Goal: Information Seeking & Learning: Learn about a topic

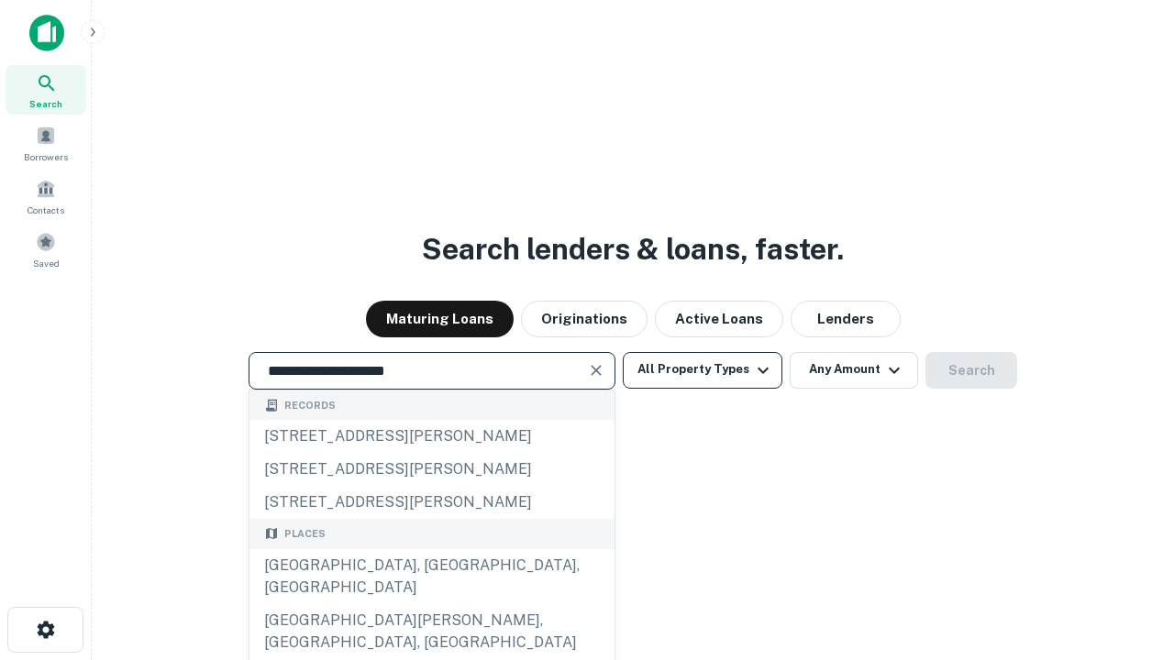
click at [431, 604] on div "[GEOGRAPHIC_DATA], [GEOGRAPHIC_DATA], [GEOGRAPHIC_DATA]" at bounding box center [431, 576] width 365 height 55
click at [702, 369] on button "All Property Types" at bounding box center [703, 370] width 160 height 37
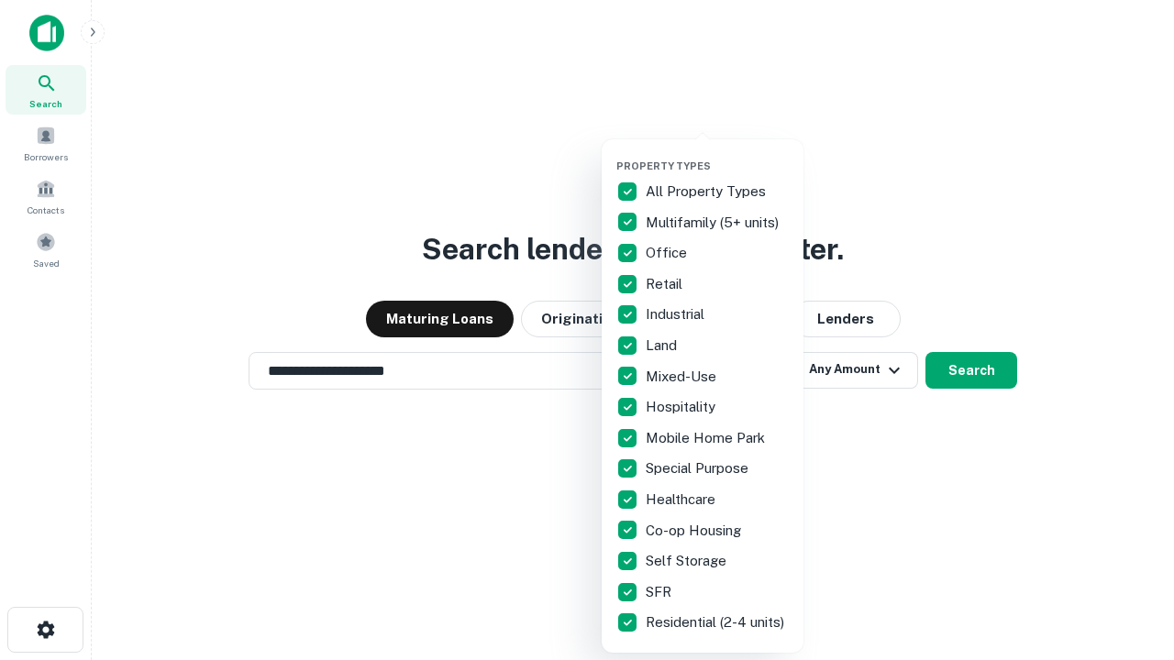
type input "**********"
click at [717, 154] on button "button" at bounding box center [717, 154] width 202 height 1
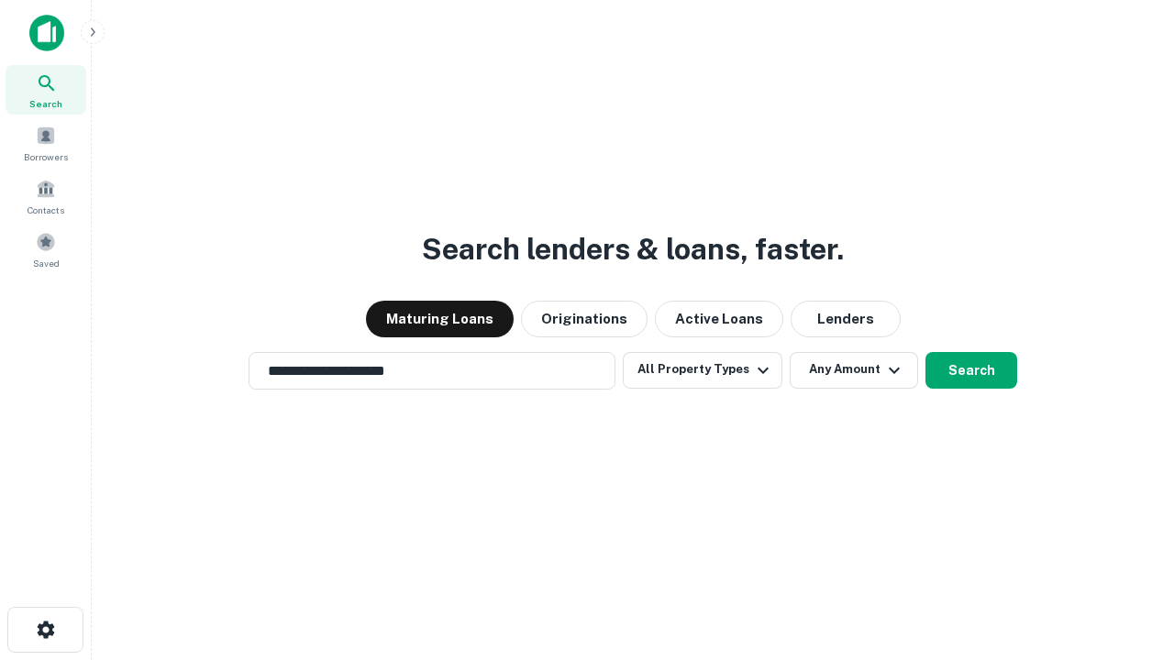
scroll to position [11, 221]
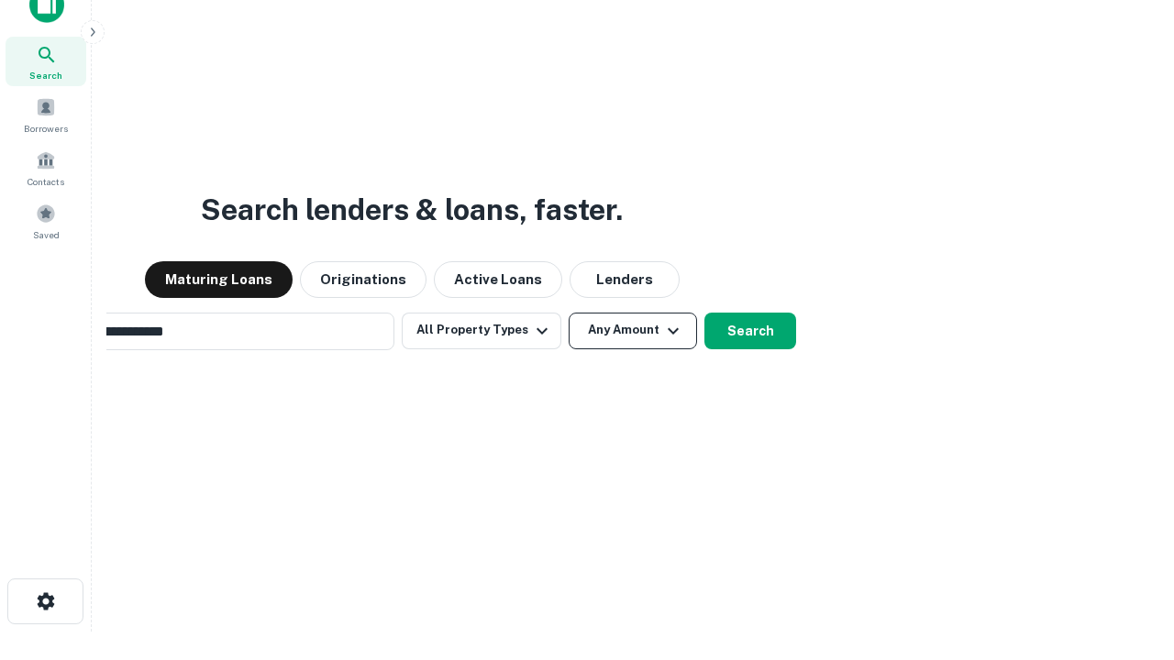
click at [568, 313] on button "Any Amount" at bounding box center [632, 331] width 128 height 37
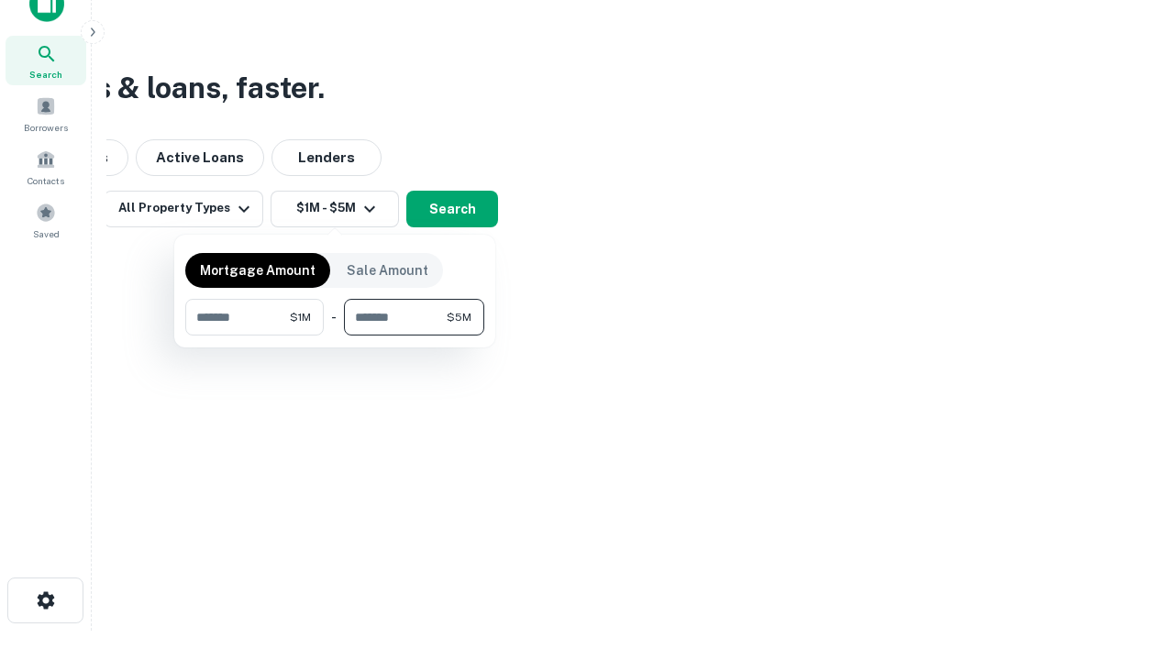
type input "*******"
click at [335, 336] on button "button" at bounding box center [334, 336] width 299 height 1
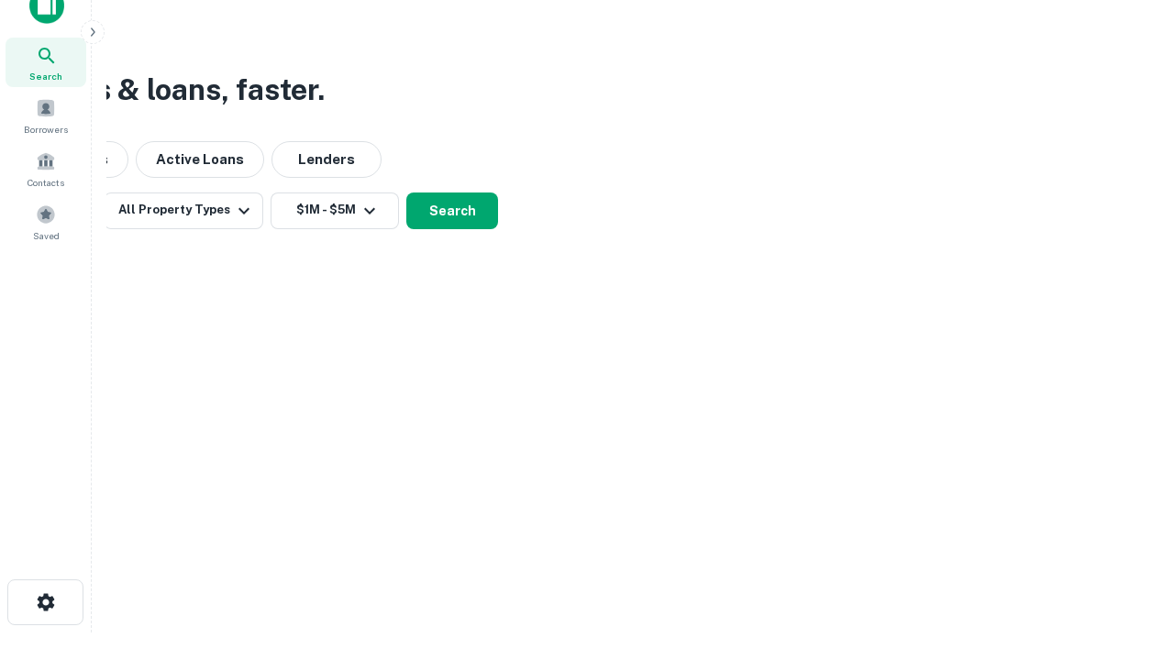
scroll to position [11, 338]
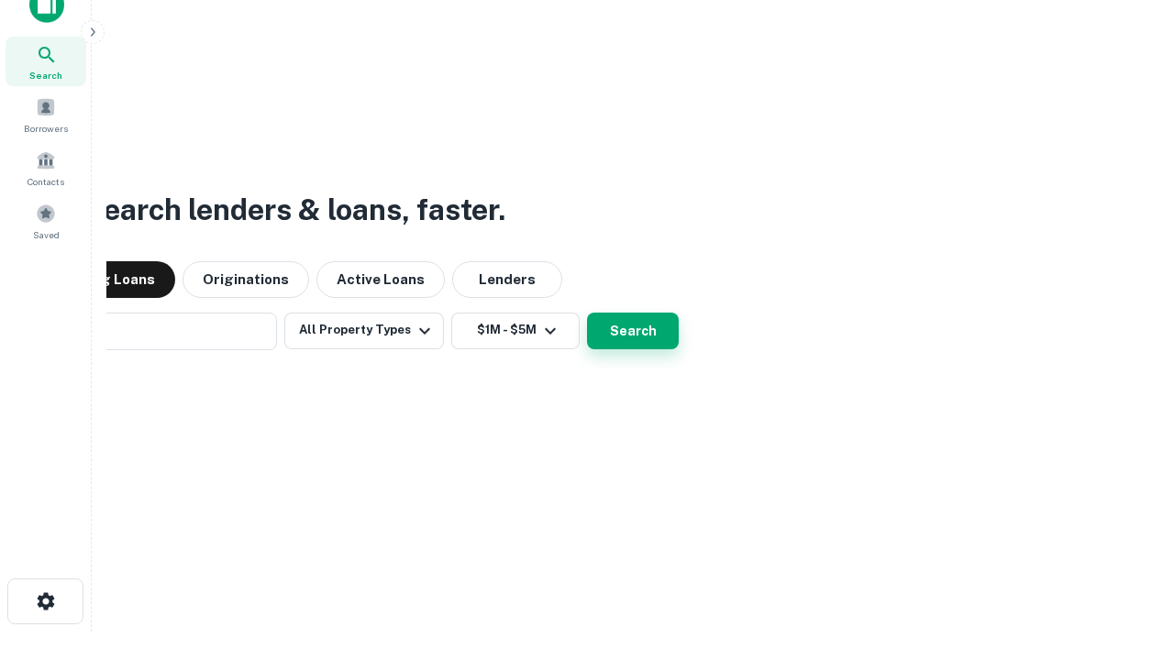
click at [587, 313] on button "Search" at bounding box center [633, 331] width 92 height 37
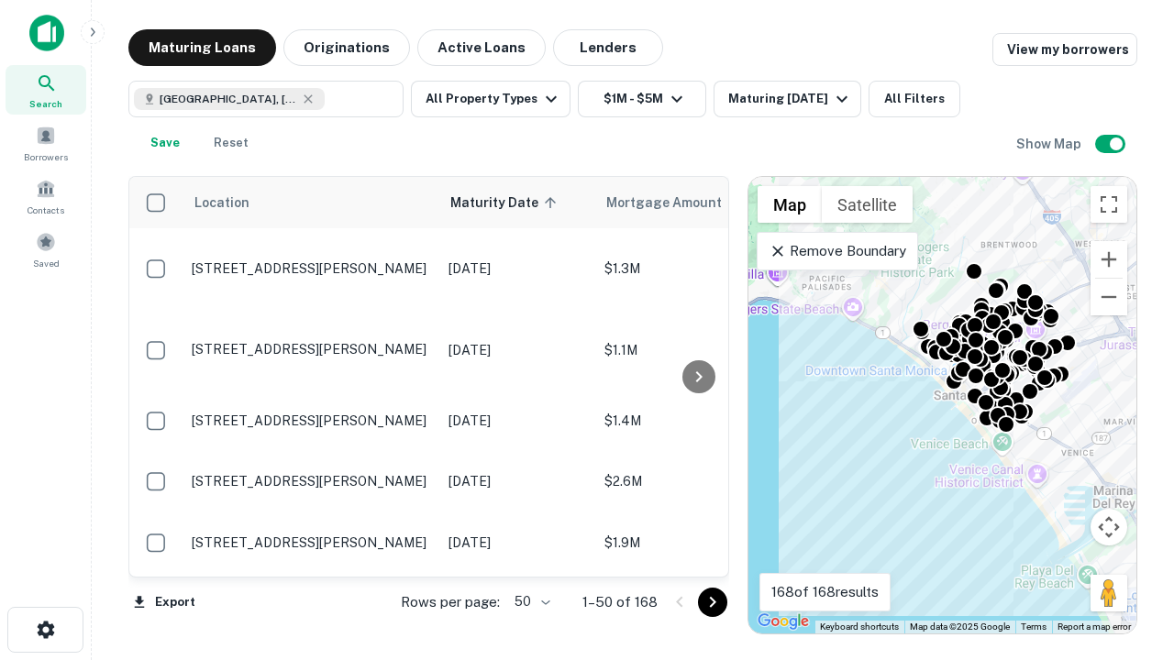
click at [529, 601] on body "Search Borrowers Contacts Saved Maturing Loans Originations Active Loans Lender…" at bounding box center [587, 330] width 1174 height 660
click at [530, 556] on li "25" at bounding box center [529, 555] width 53 height 33
